Goal: Check status

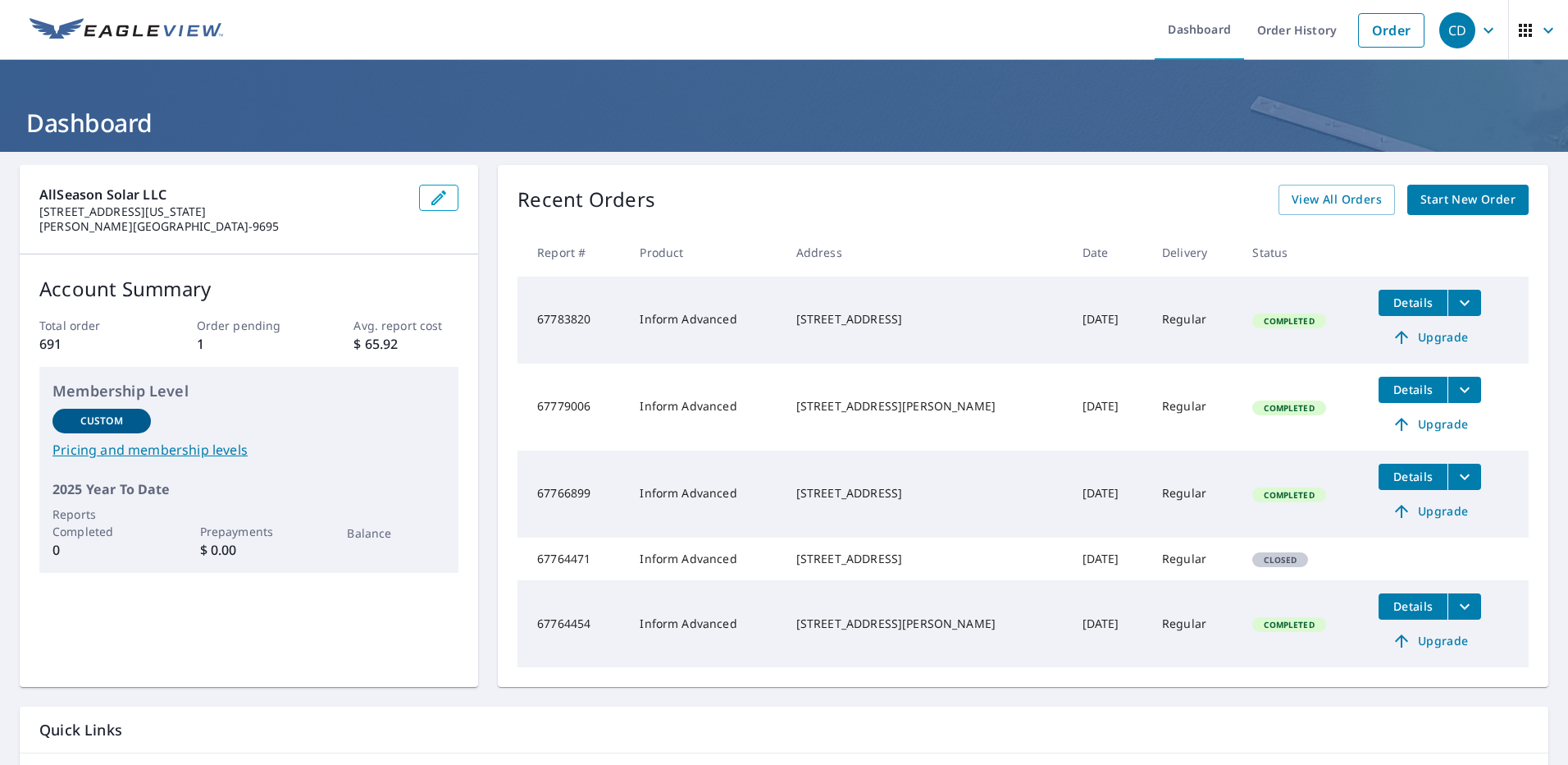
drag, startPoint x: 921, startPoint y: 647, endPoint x: 909, endPoint y: 622, distance: 27.7
click at [909, 625] on div "[STREET_ADDRESS][PERSON_NAME]" at bounding box center [925, 624] width 260 height 17
click at [1291, 42] on link "Order History" at bounding box center [1297, 30] width 106 height 60
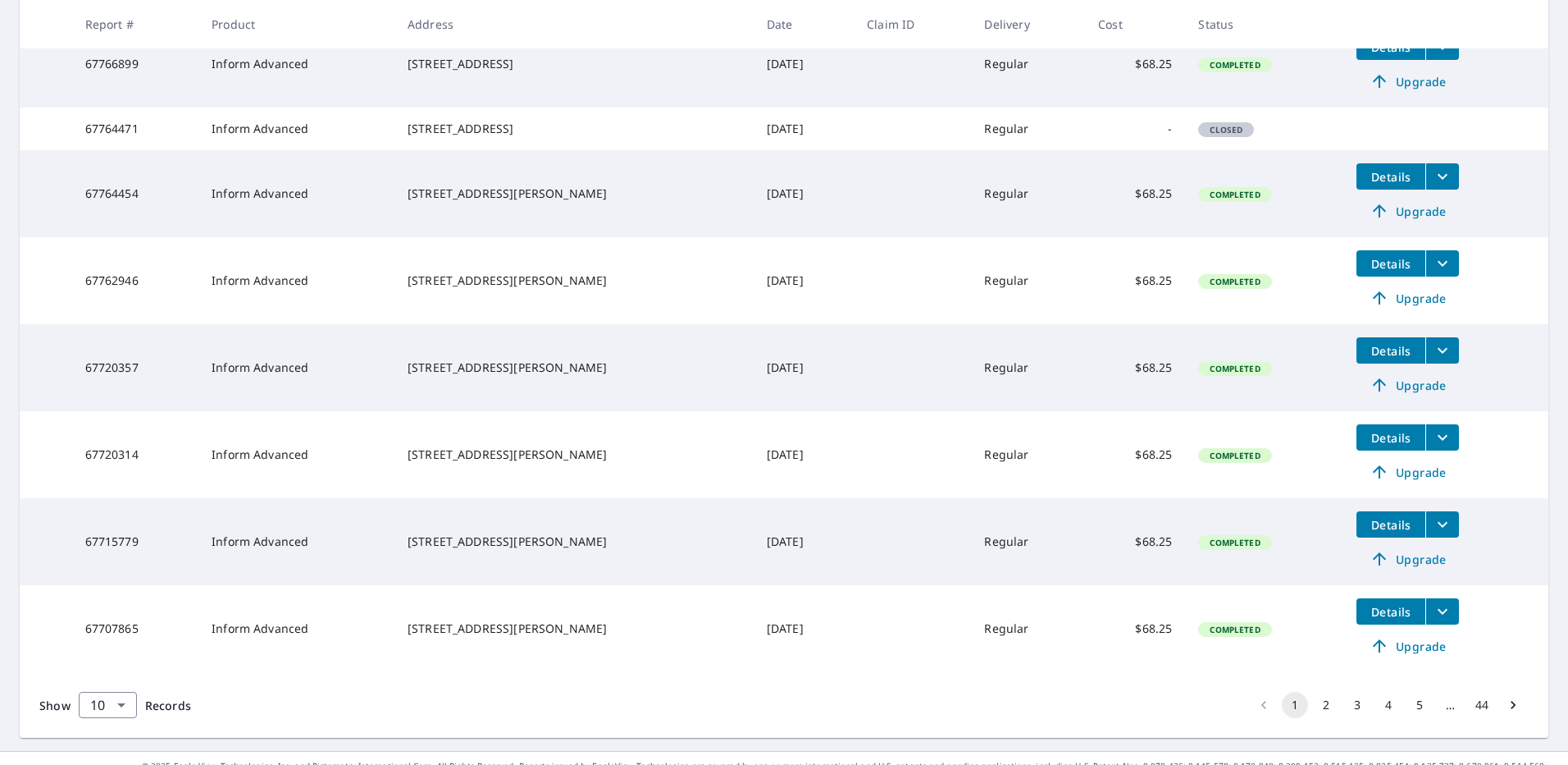
scroll to position [397, 0]
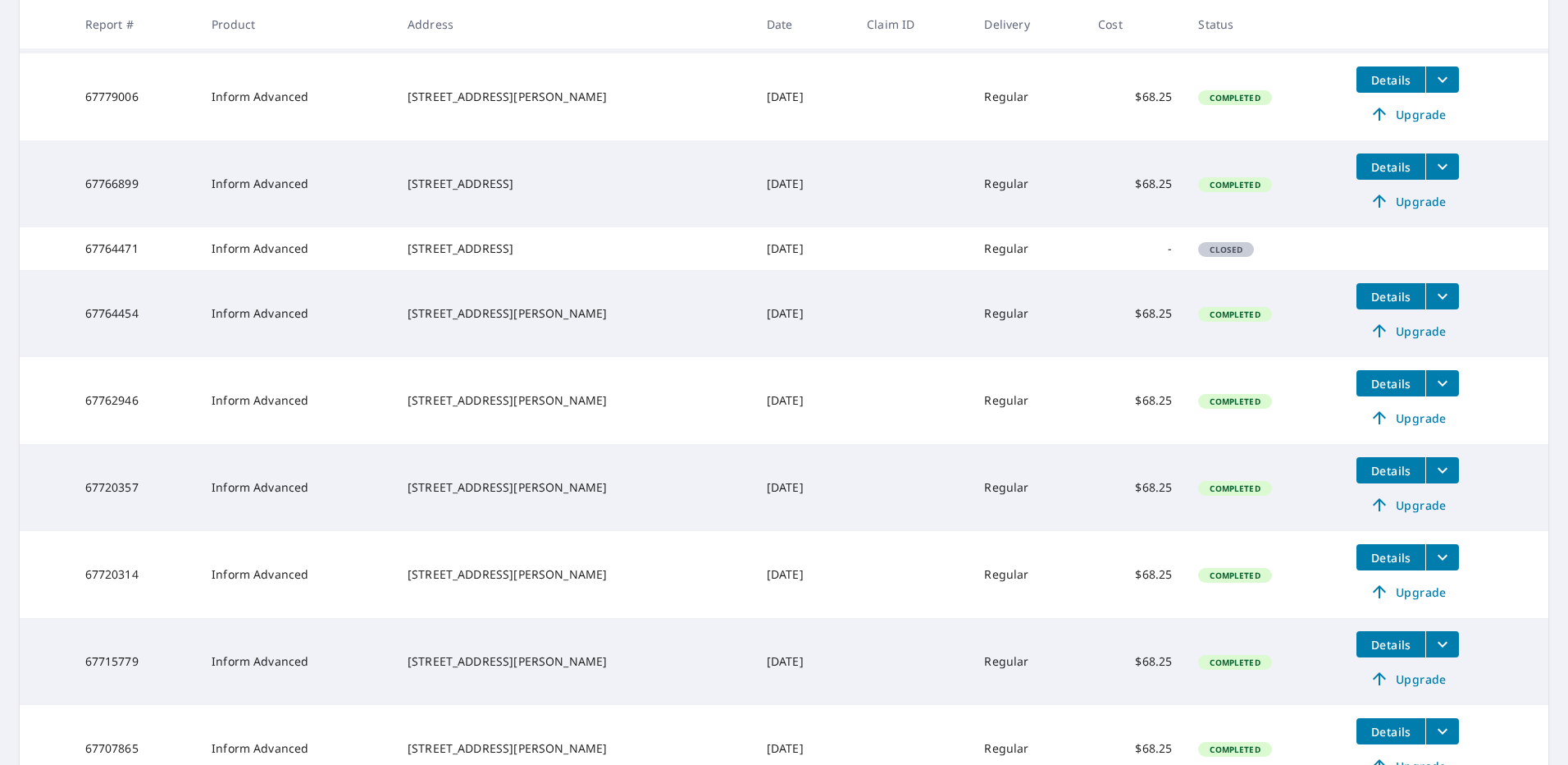
drag, startPoint x: 510, startPoint y: 434, endPoint x: 401, endPoint y: 410, distance: 111.6
click at [400, 410] on tr "67762946 Inform Advanced [STREET_ADDRESS][PERSON_NAME] [DATE] Regular $68.25 Co…" at bounding box center [784, 399] width 1528 height 87
drag, startPoint x: 401, startPoint y: 410, endPoint x: 439, endPoint y: 408, distance: 38.1
click at [444, 408] on div "[STREET_ADDRESS][PERSON_NAME]" at bounding box center [574, 400] width 333 height 17
click at [365, 408] on td "Inform Advanced" at bounding box center [297, 399] width 196 height 87
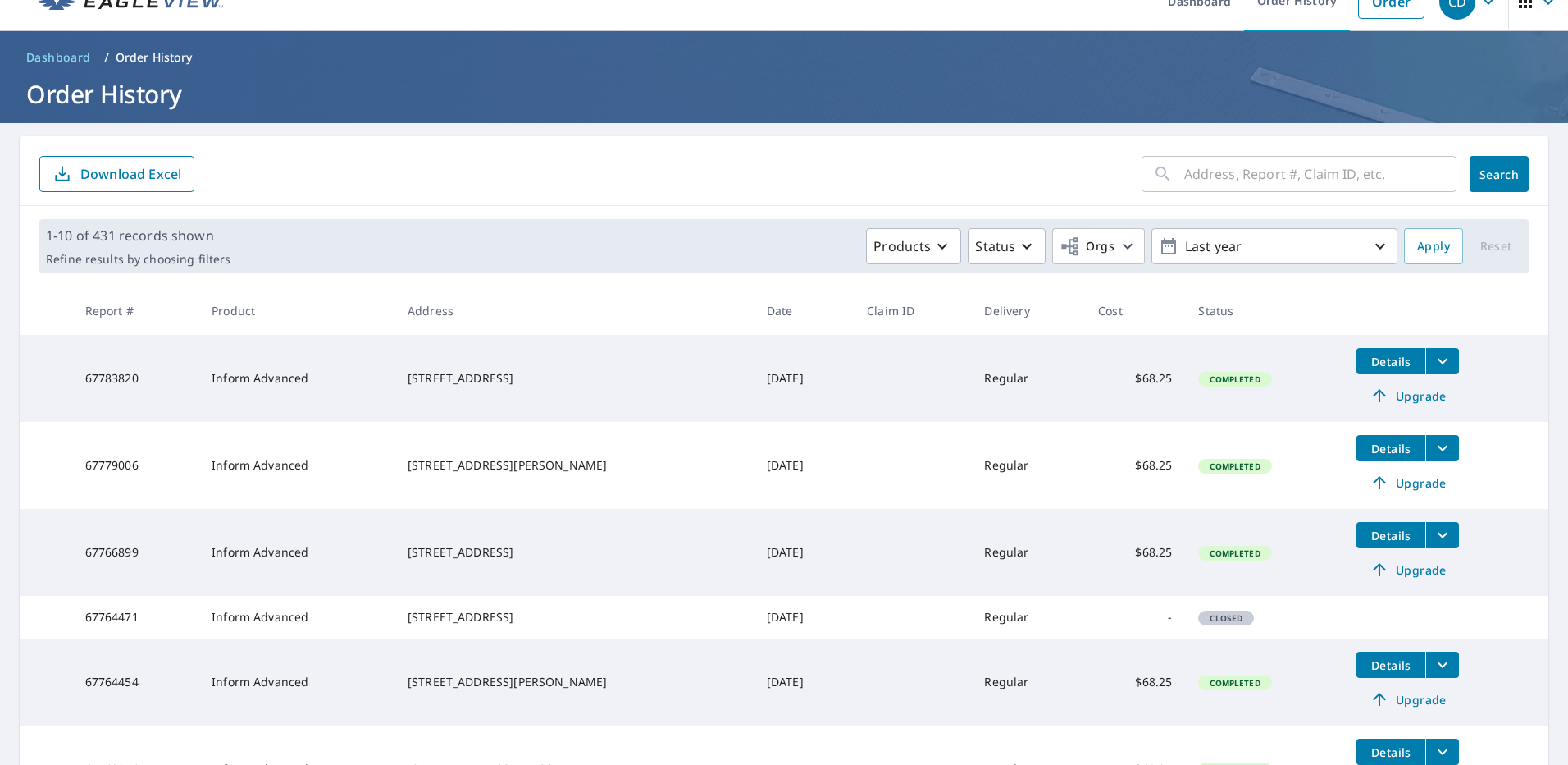
scroll to position [0, 0]
